Goal: Task Accomplishment & Management: Complete application form

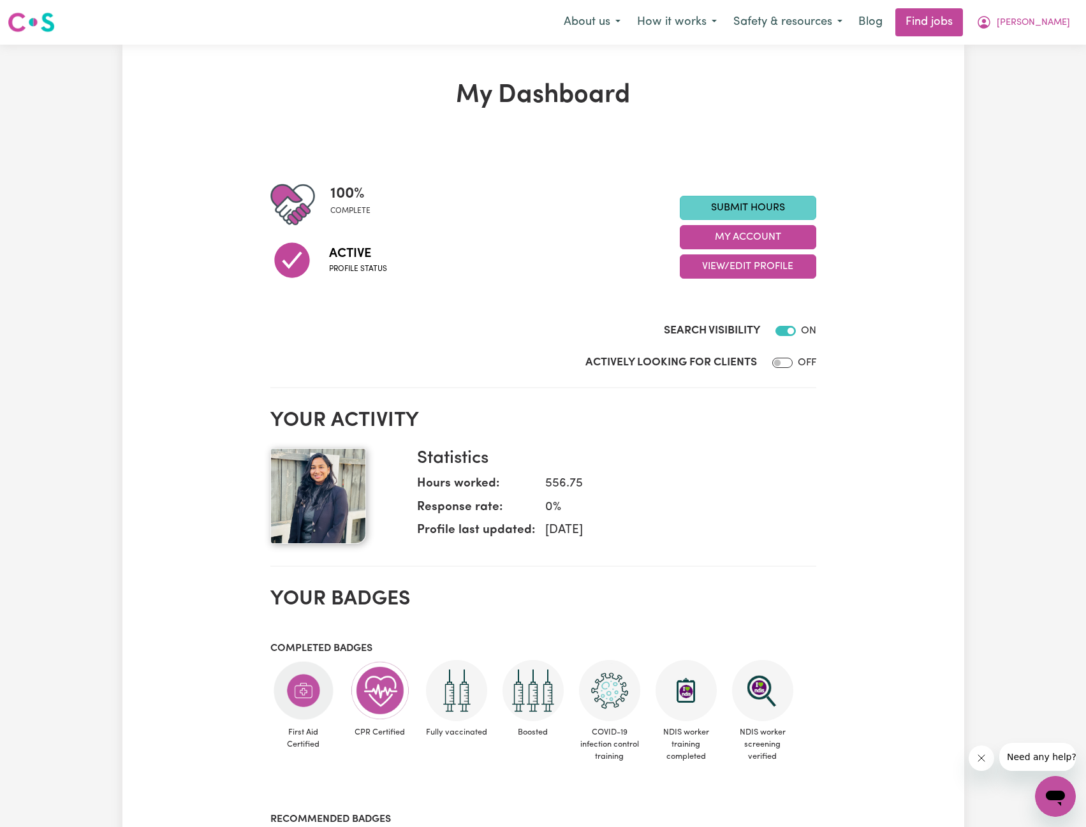
click at [765, 202] on link "Submit Hours" at bounding box center [748, 208] width 136 height 24
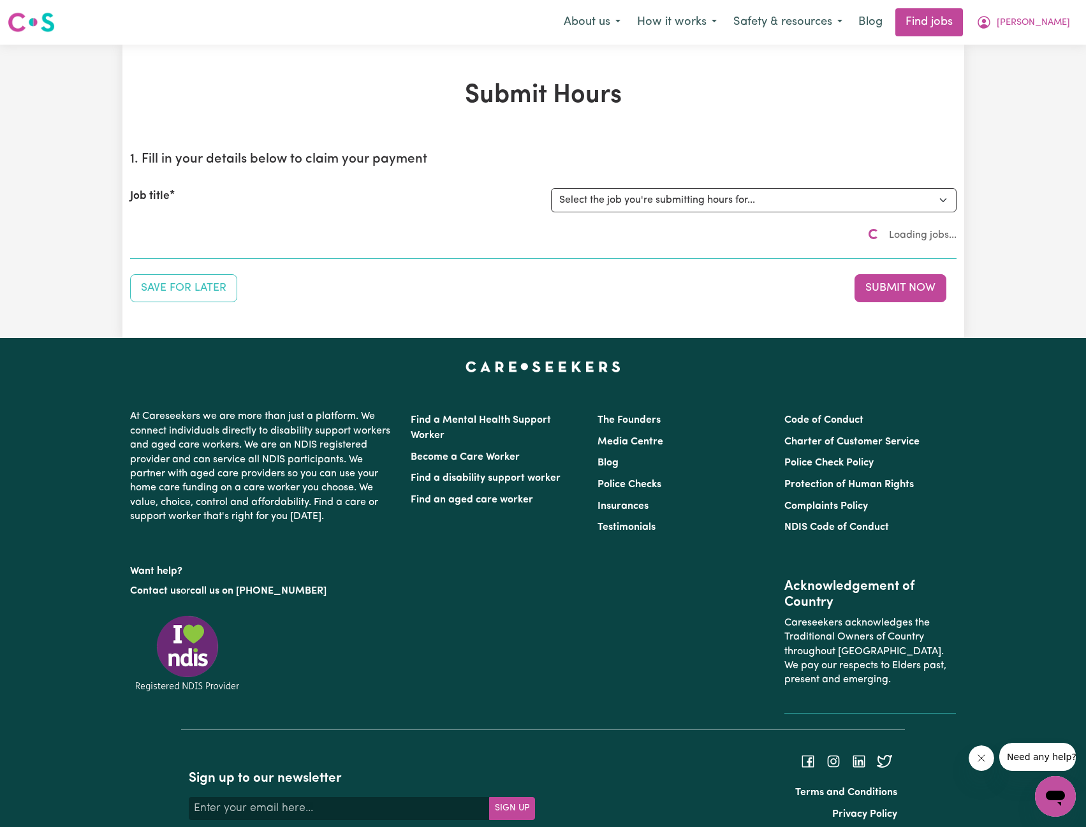
click at [622, 215] on div "Job title Select the job you're submitting hours for..." at bounding box center [543, 200] width 827 height 55
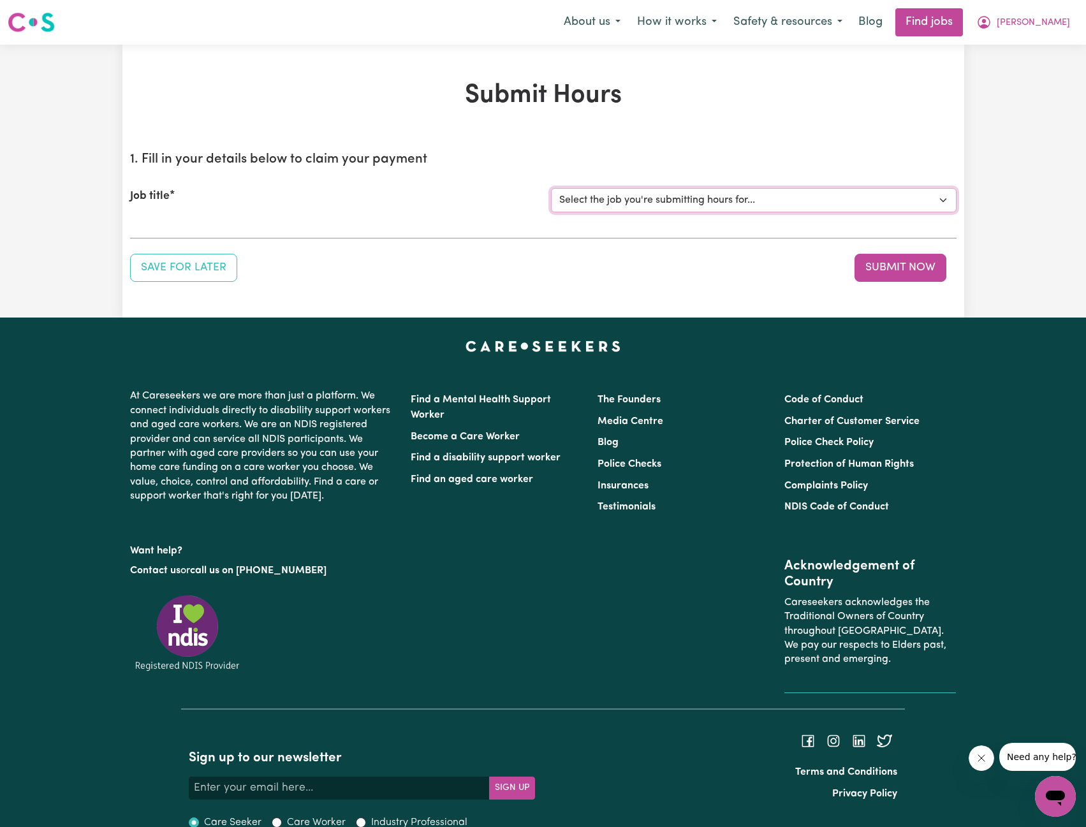
click at [630, 203] on select "Select the job you're submitting hours for... [[PERSON_NAME]] Support Worker Ne…" at bounding box center [754, 200] width 406 height 24
select select "14115"
click at [551, 188] on select "Select the job you're submitting hours for... [[PERSON_NAME]] Support Worker Ne…" at bounding box center [754, 200] width 406 height 24
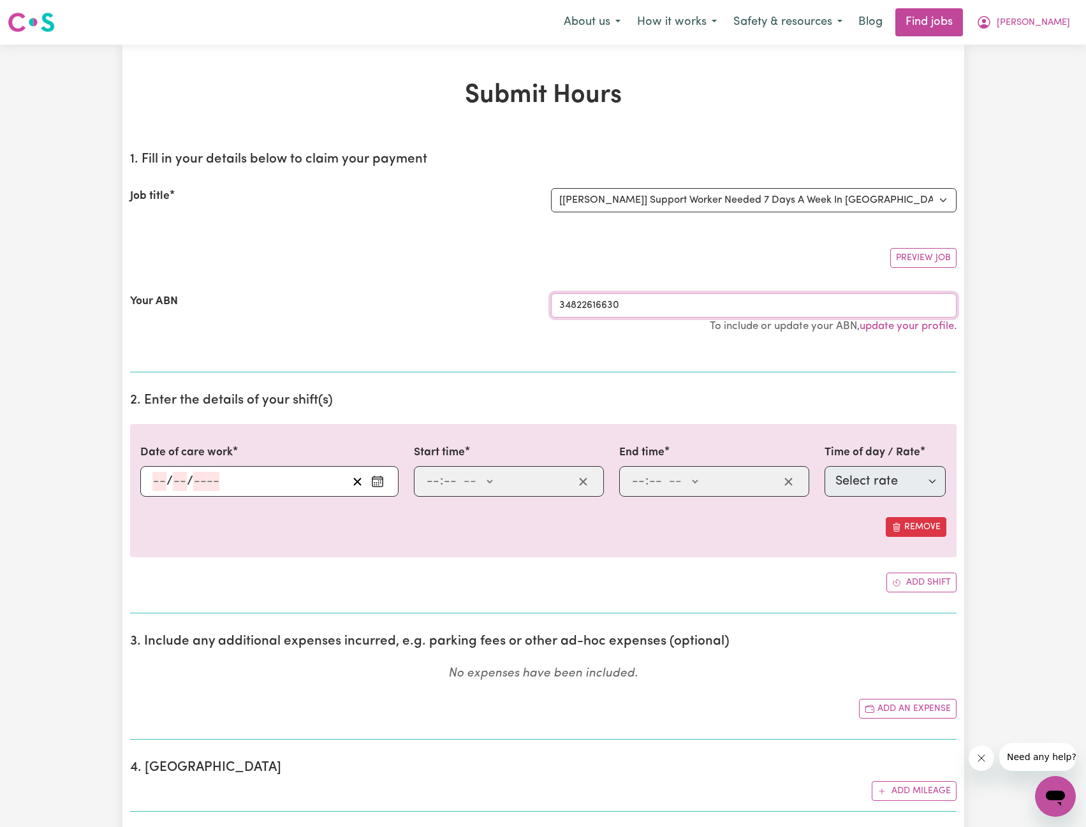
click at [634, 302] on input "34822616630" at bounding box center [754, 305] width 406 height 24
click at [634, 306] on input "34822616630" at bounding box center [754, 305] width 406 height 24
click at [287, 466] on div "/ /" at bounding box center [269, 481] width 258 height 31
click at [236, 465] on div "Date of care work / /" at bounding box center [269, 471] width 258 height 52
click at [236, 476] on div "/ /" at bounding box center [249, 481] width 196 height 19
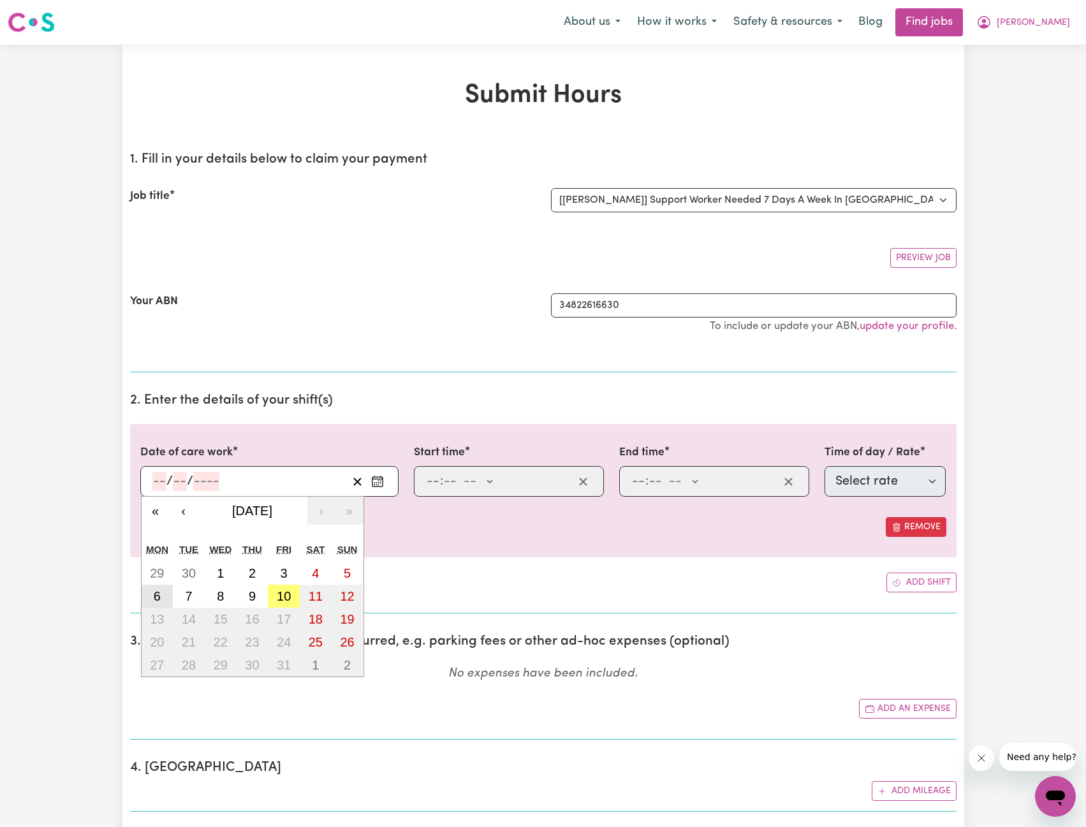
click at [163, 598] on button "6" at bounding box center [158, 596] width 32 height 23
type input "[DATE]"
type input "6"
type input "10"
type input "2025"
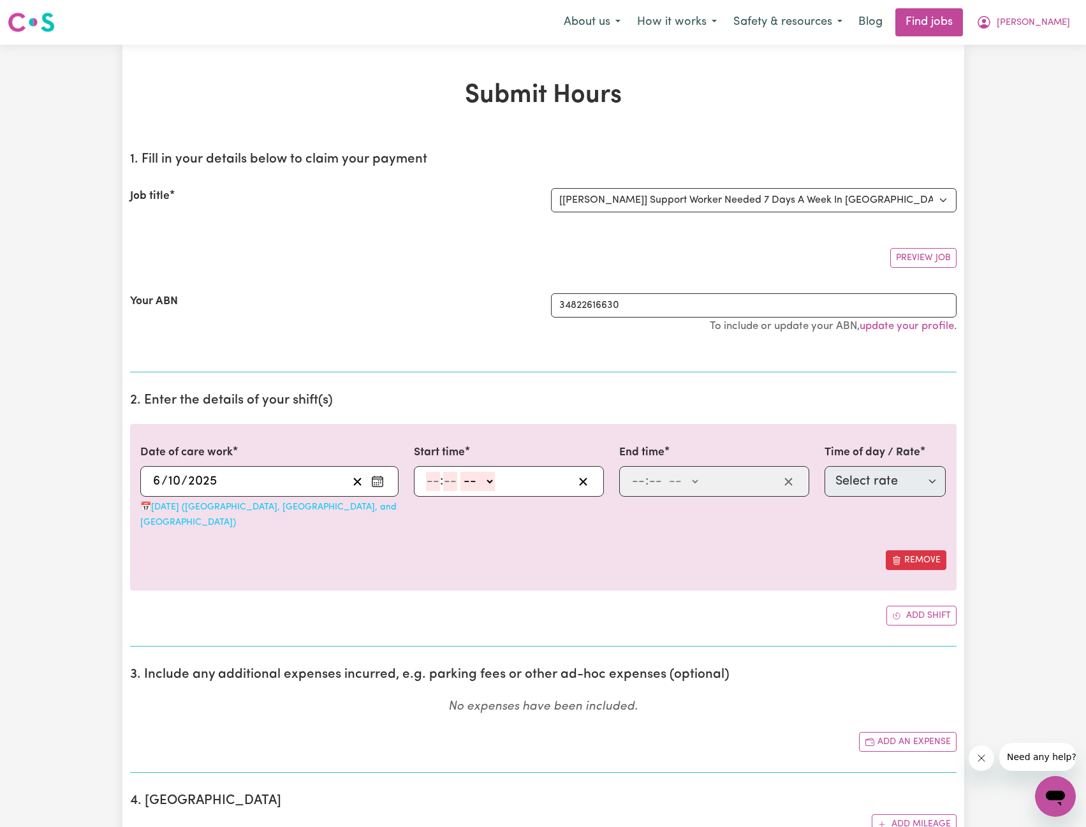
click at [466, 475] on select "-- AM PM" at bounding box center [477, 481] width 34 height 19
drag, startPoint x: 443, startPoint y: 481, endPoint x: 436, endPoint y: 482, distance: 7.7
click at [443, 481] on input "number" at bounding box center [450, 481] width 14 height 19
click at [431, 482] on input "number" at bounding box center [433, 481] width 14 height 19
type input "3"
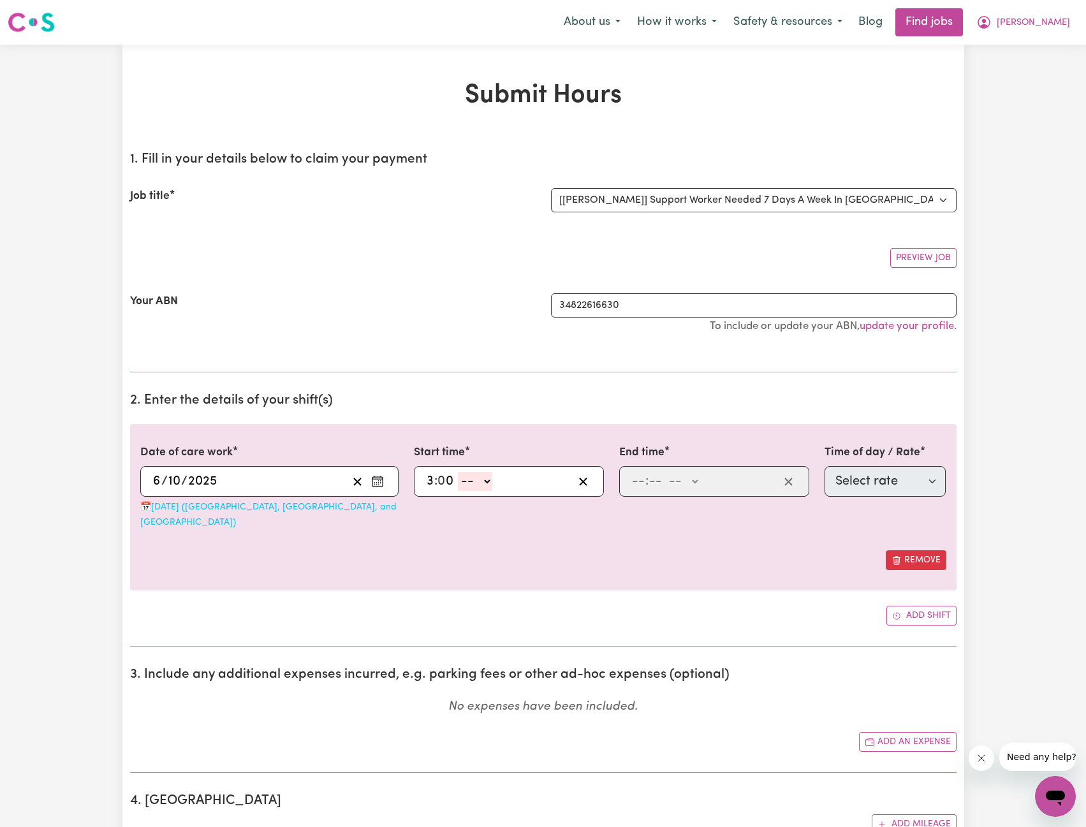
type input "0"
select select "pm"
type input "15:00"
type input "8"
type input "0"
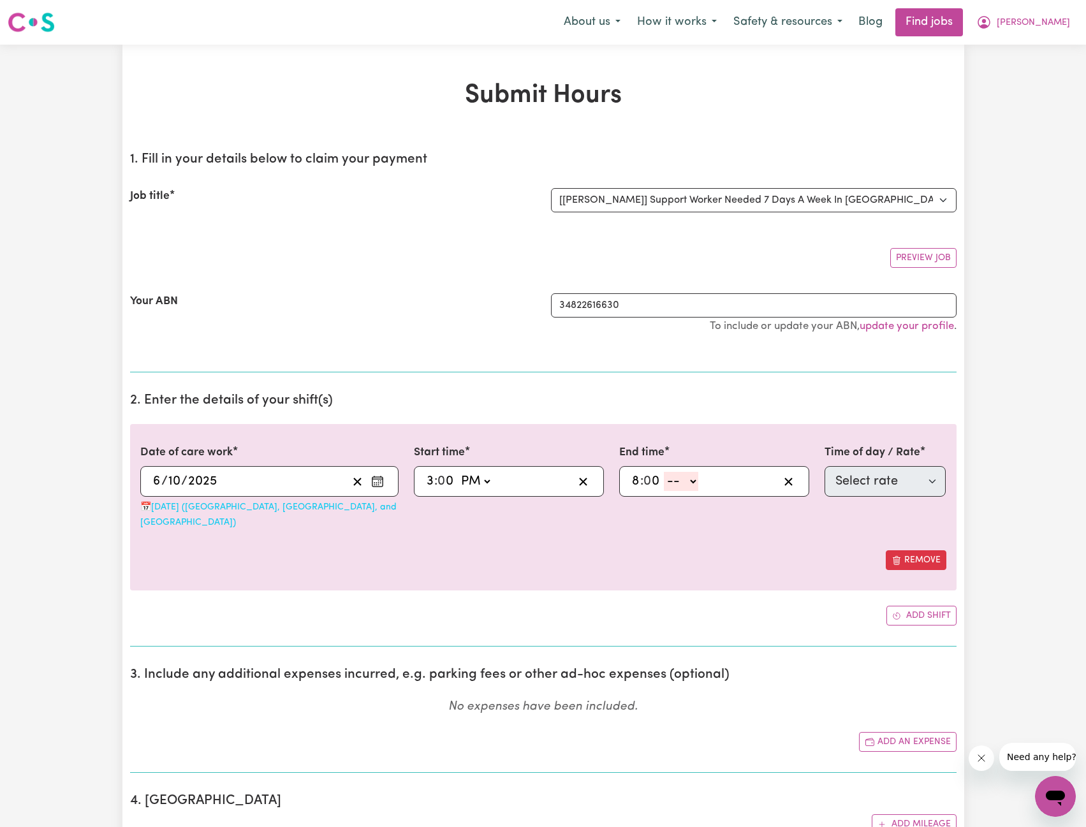
select select "pm"
type input "20:00"
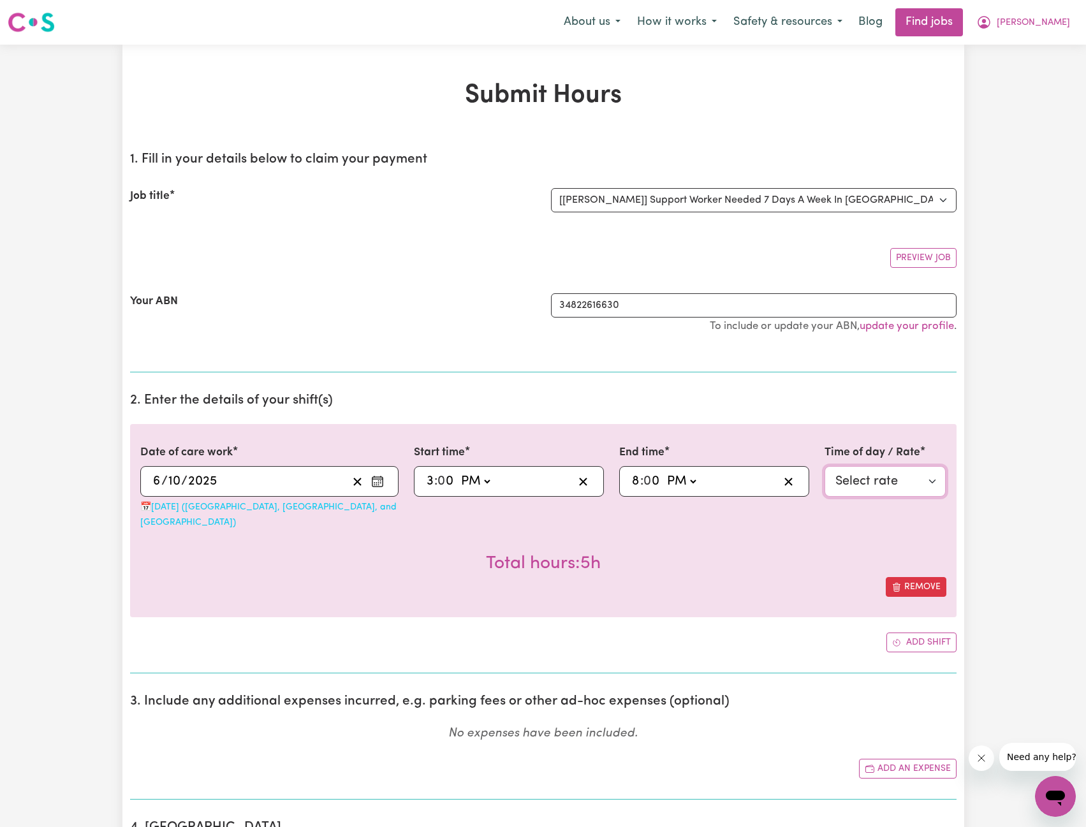
click at [866, 476] on select "Select rate $129.94 - Public Holiday - Assistance with Self Care Activities - S…" at bounding box center [886, 481] width 122 height 31
click at [207, 512] on small "📅 [DATE] ([GEOGRAPHIC_DATA], [GEOGRAPHIC_DATA], and [GEOGRAPHIC_DATA])" at bounding box center [268, 515] width 256 height 25
click at [301, 513] on small "📅 [DATE] ([GEOGRAPHIC_DATA], [GEOGRAPHIC_DATA], and [GEOGRAPHIC_DATA])" at bounding box center [268, 515] width 256 height 25
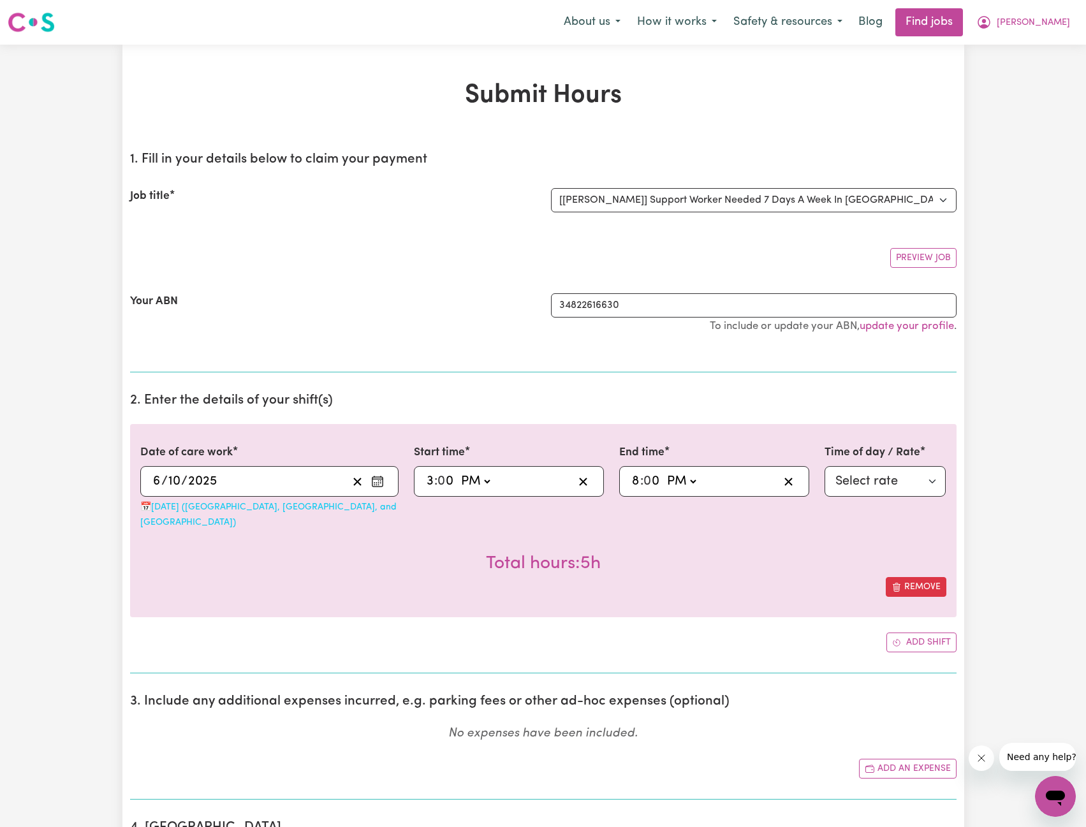
click at [757, 480] on div "20:00 8 : 0 0 AM PM" at bounding box center [704, 481] width 149 height 19
type input "12:00"
click at [756, 533] on div "Total hours: 21h" at bounding box center [543, 553] width 806 height 47
click at [916, 471] on select "Select rate $129.94 - Public Holiday - Assistance with Self Care Activities - S…" at bounding box center [886, 481] width 122 height 31
click at [641, 484] on input "12" at bounding box center [637, 481] width 13 height 19
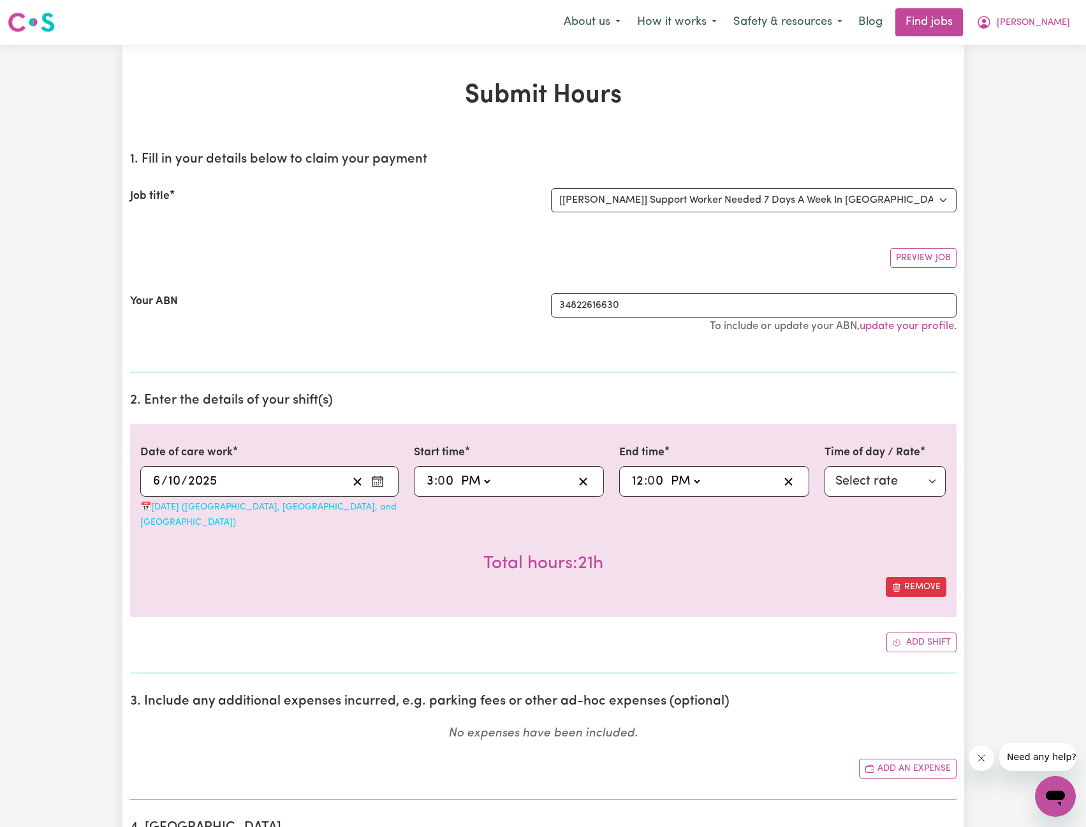
type input "12"
click at [630, 485] on div "12:00 12 : 0 0 AM PM" at bounding box center [704, 481] width 149 height 19
type input "13:00"
type input "1"
type input "12:00"
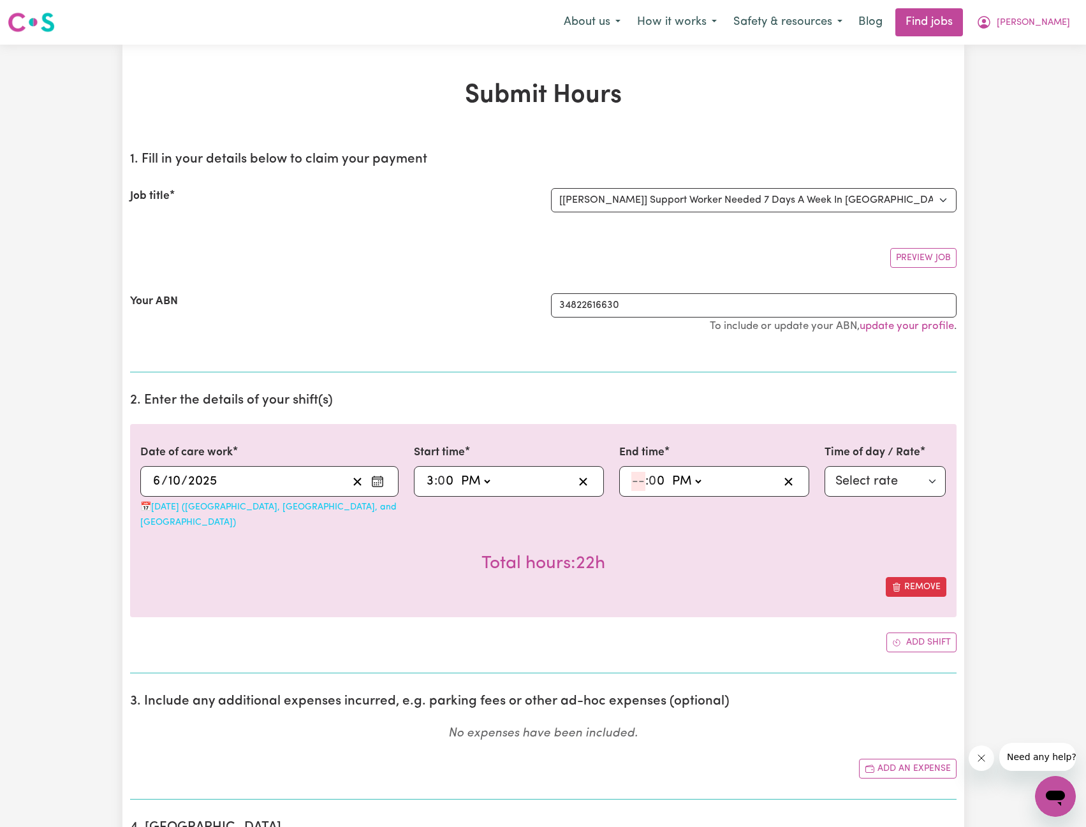
type input "12"
type input "12:07"
type input "7"
click at [642, 485] on input "12" at bounding box center [637, 481] width 13 height 19
type input "13:07"
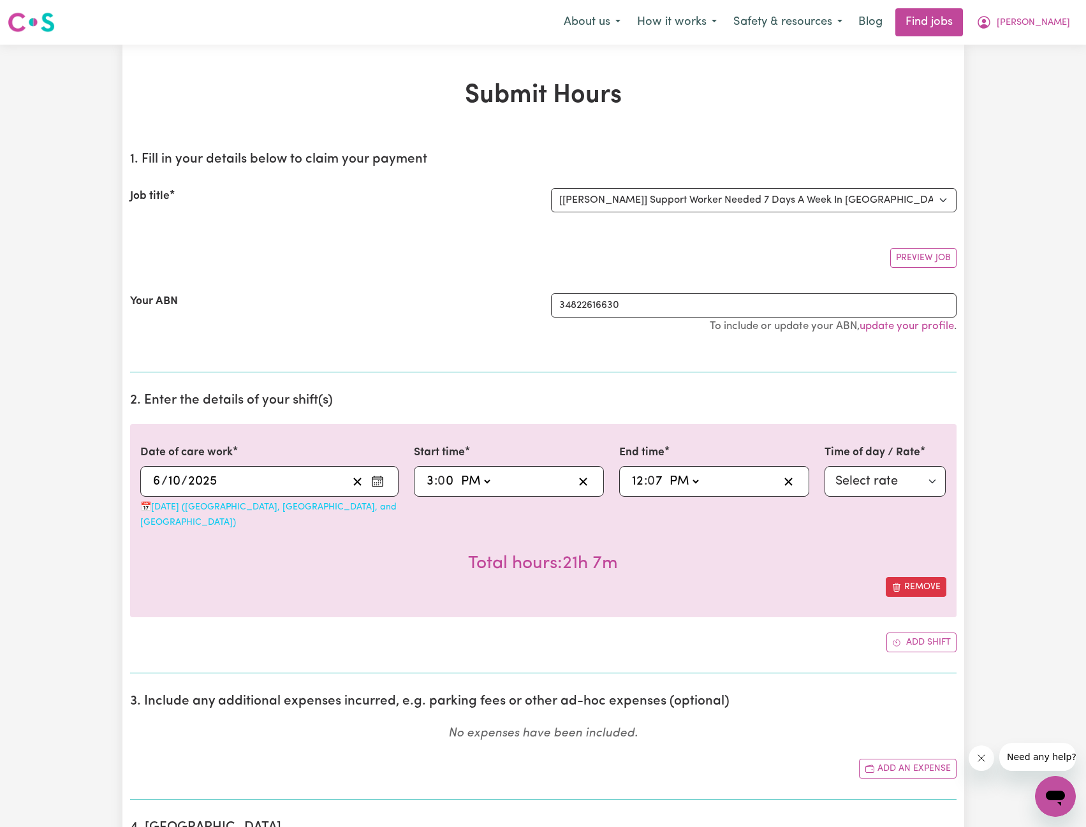
type input "1"
type input "19:07"
type input "7"
type input "19:00"
type input "0"
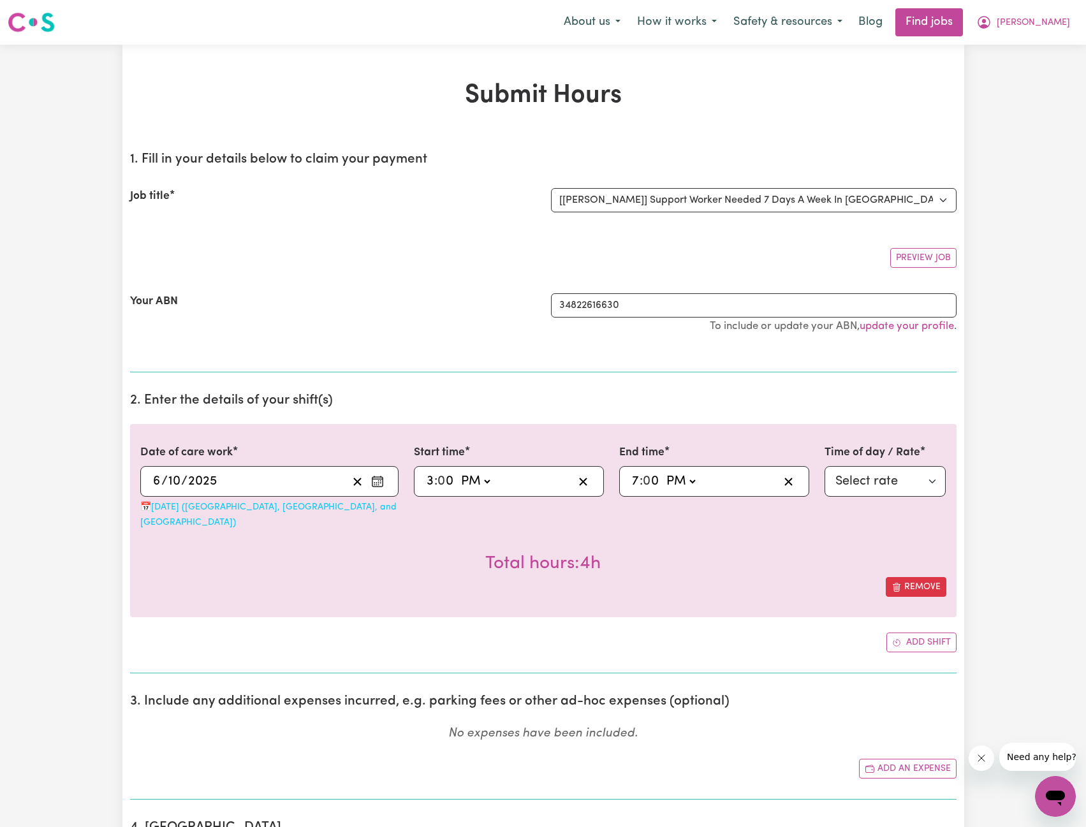
click at [685, 530] on div "Total hours: 4h" at bounding box center [543, 553] width 806 height 47
click at [849, 489] on select "Select rate $129.94 - Public Holiday - Assistance with Self Care Activities - S…" at bounding box center [886, 481] width 122 height 31
click at [448, 415] on section "2. Enter the details of your shift(s) Date of care work [DATE] [DATE] « ‹ [DATE…" at bounding box center [543, 528] width 827 height 291
click at [284, 471] on div "[DATE] [DATE] « ‹ [DATE] › » Mon Tue Wed Thu Fri Sat Sun 29 30 1 2 3 4 5 6 7 8 …" at bounding box center [269, 481] width 258 height 31
click at [266, 492] on div "[DATE] [DATE] « ‹ [DATE] › » Mon Tue Wed Thu Fri Sat Sun 29 30 1 2 3 4 5 6 7 8 …" at bounding box center [269, 481] width 258 height 31
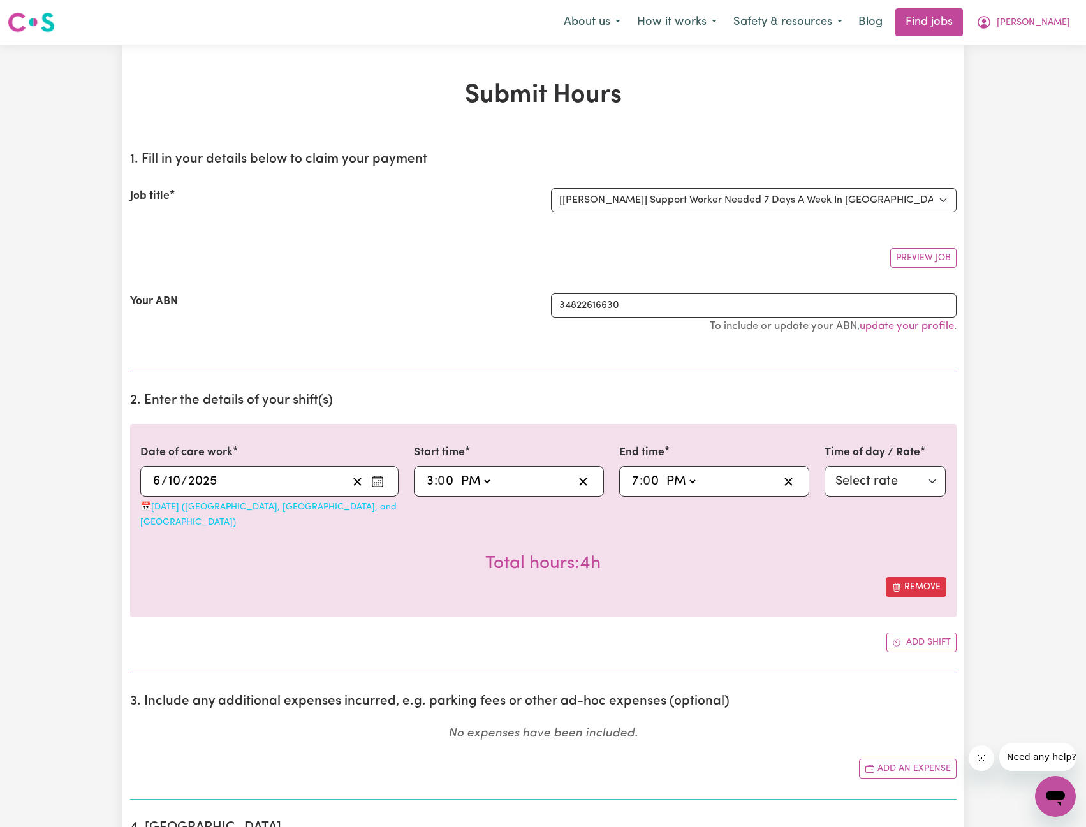
click at [160, 480] on input "6" at bounding box center [156, 481] width 9 height 19
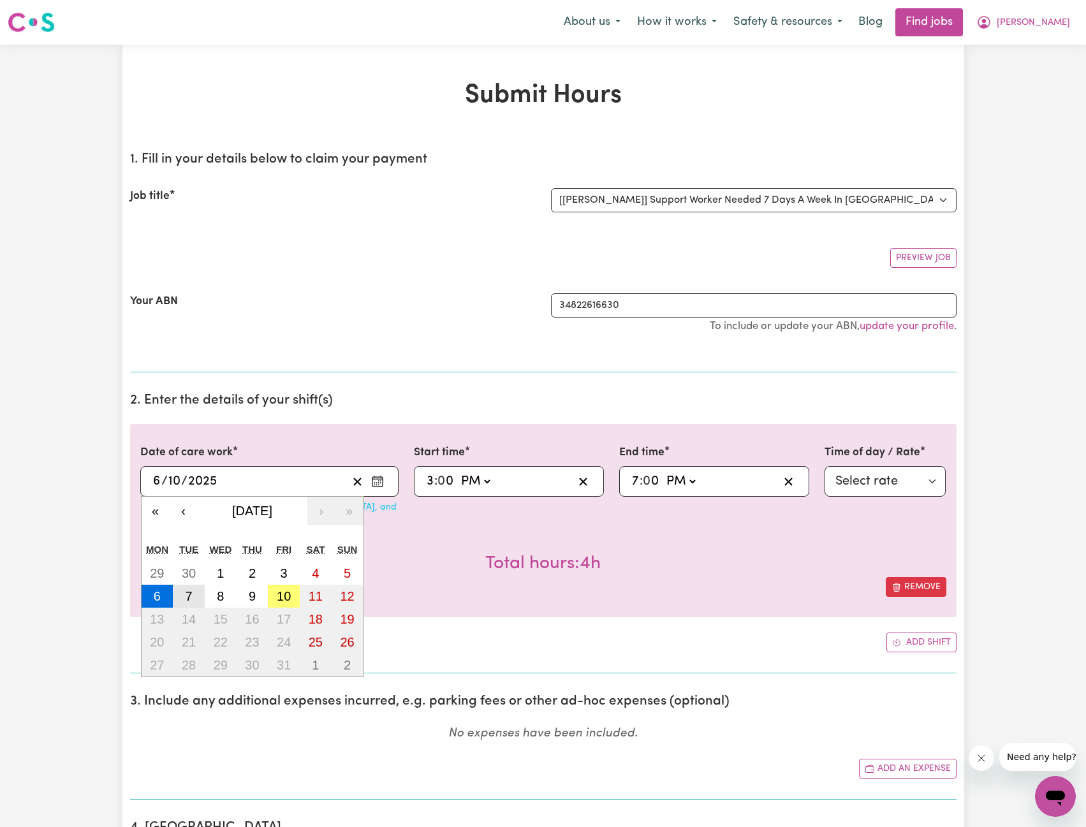
click at [178, 590] on button "7" at bounding box center [189, 596] width 32 height 23
type input "[DATE]"
type input "7"
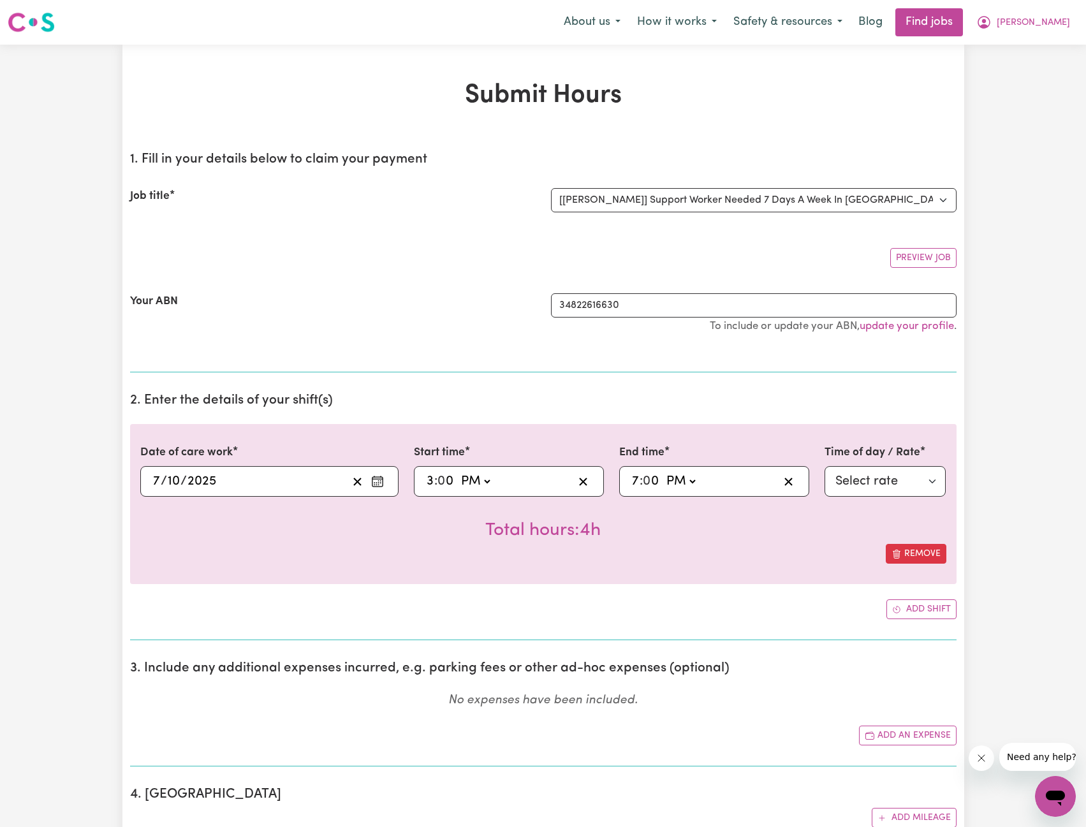
click at [345, 540] on div "Total hours: 4h" at bounding box center [543, 520] width 806 height 47
click at [876, 492] on select "Select rate $57.17 - Weekday Daytime - Assistance with Self Care Activities - S…" at bounding box center [886, 481] width 122 height 31
select select "63213"
click at [825, 466] on select "Select rate $57.17 - Weekday Daytime - Assistance with Self Care Activities - S…" at bounding box center [886, 481] width 122 height 31
click at [669, 564] on div "Remove" at bounding box center [543, 554] width 806 height 20
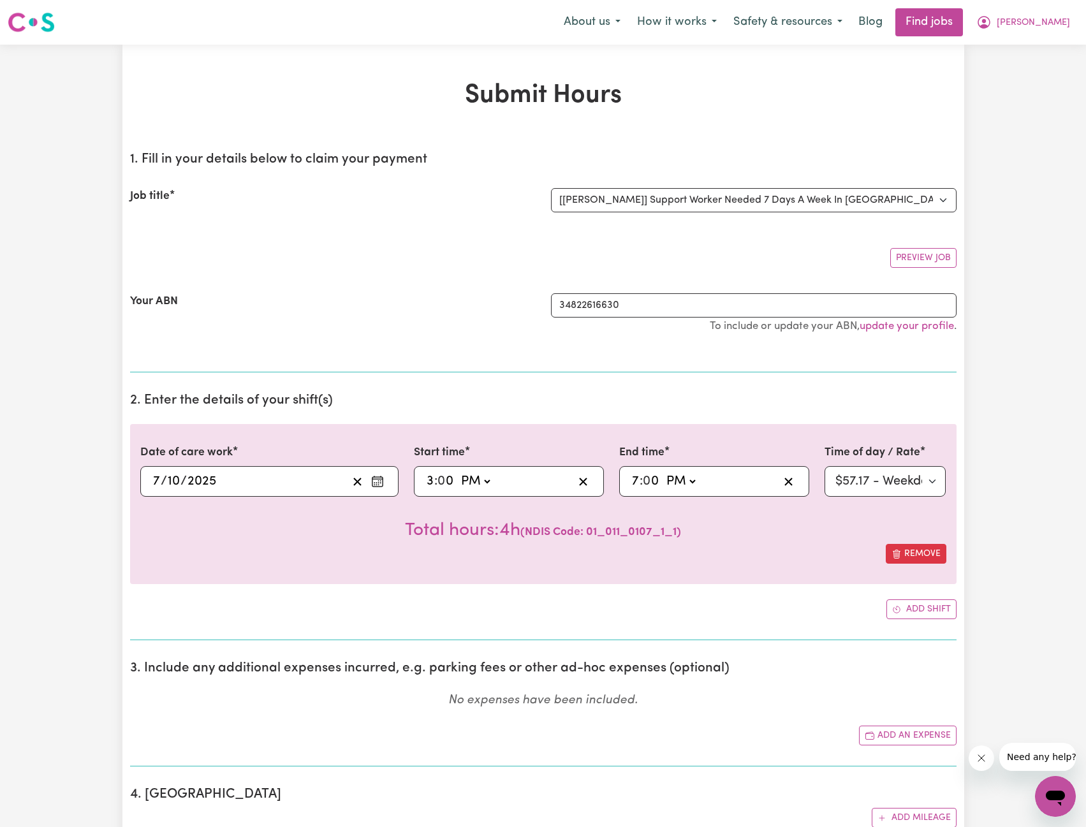
click at [254, 480] on div "[DATE] [DATE]" at bounding box center [249, 481] width 196 height 19
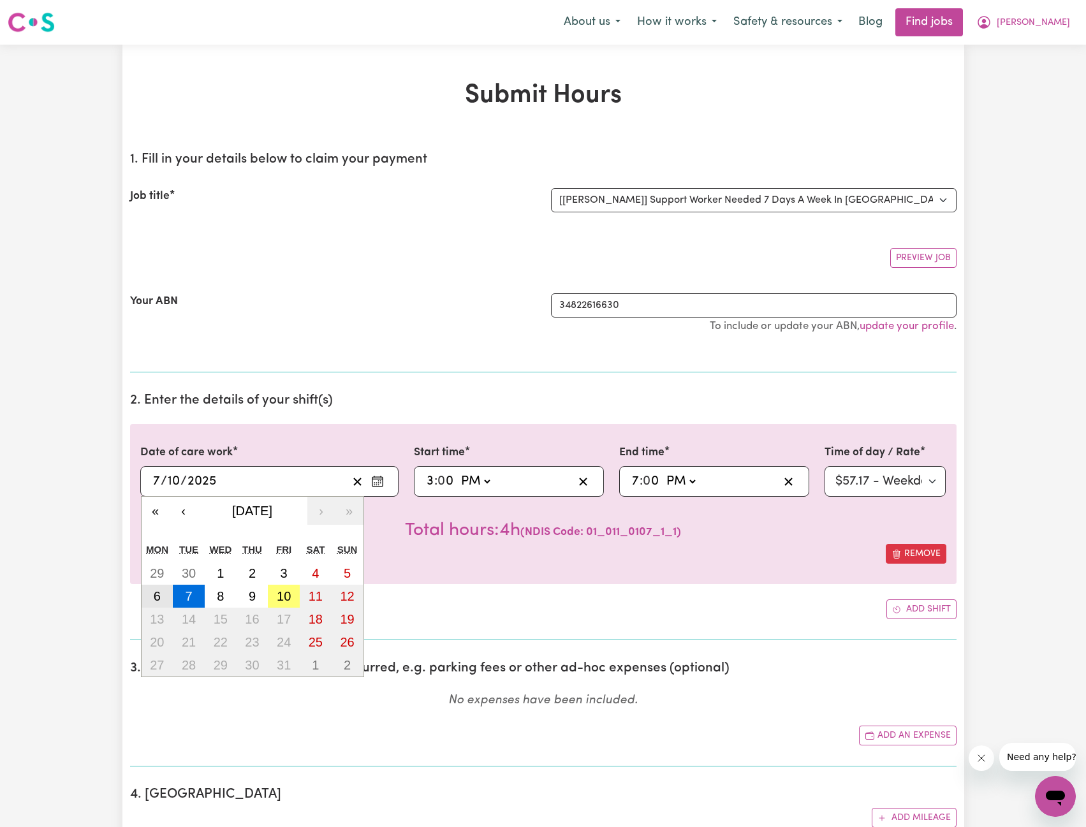
click at [161, 593] on button "6" at bounding box center [158, 596] width 32 height 23
type input "[DATE]"
type input "6"
select select
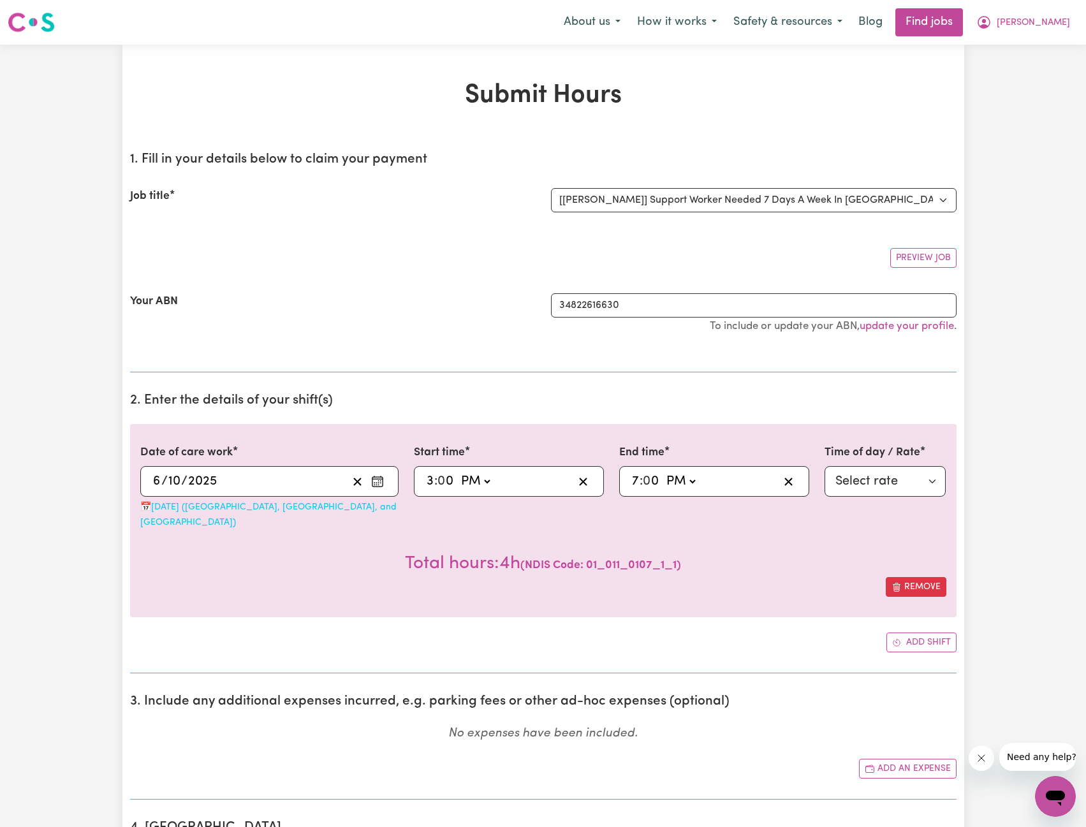
click at [352, 577] on div "Remove" at bounding box center [543, 587] width 806 height 20
